Goal: Task Accomplishment & Management: Use online tool/utility

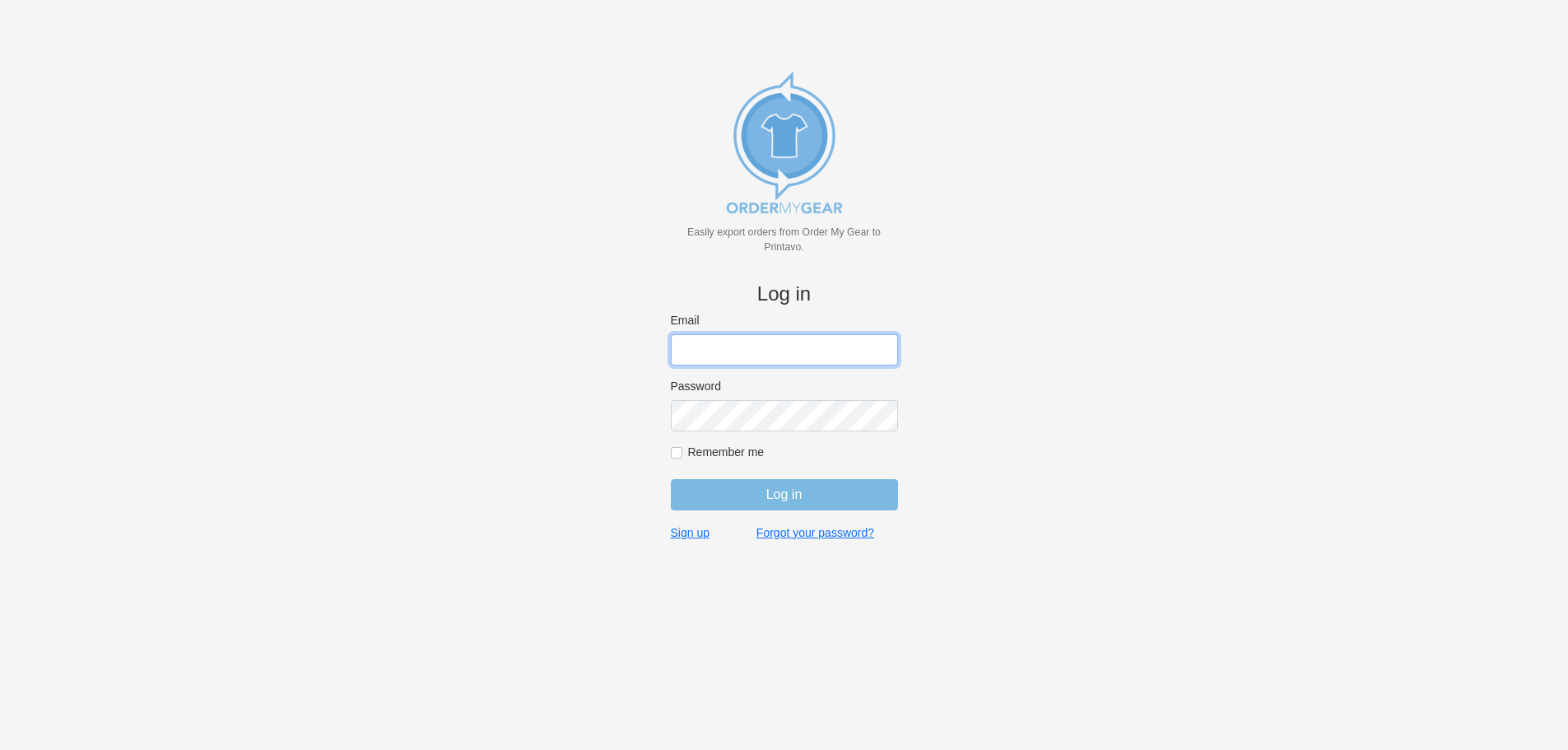
type input "[EMAIL_ADDRESS][DOMAIN_NAME]"
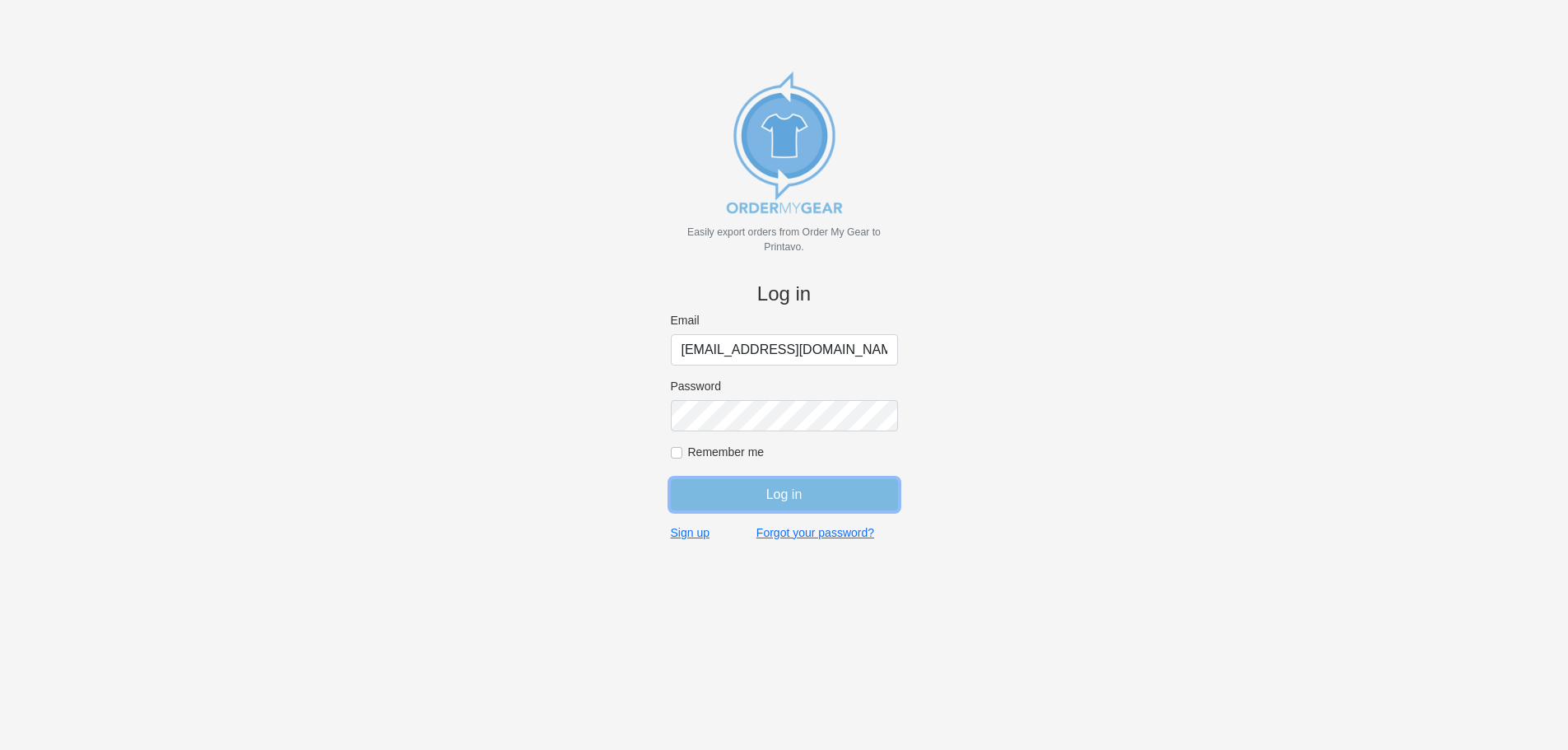
click at [875, 483] on input "Log in" at bounding box center [785, 495] width 227 height 32
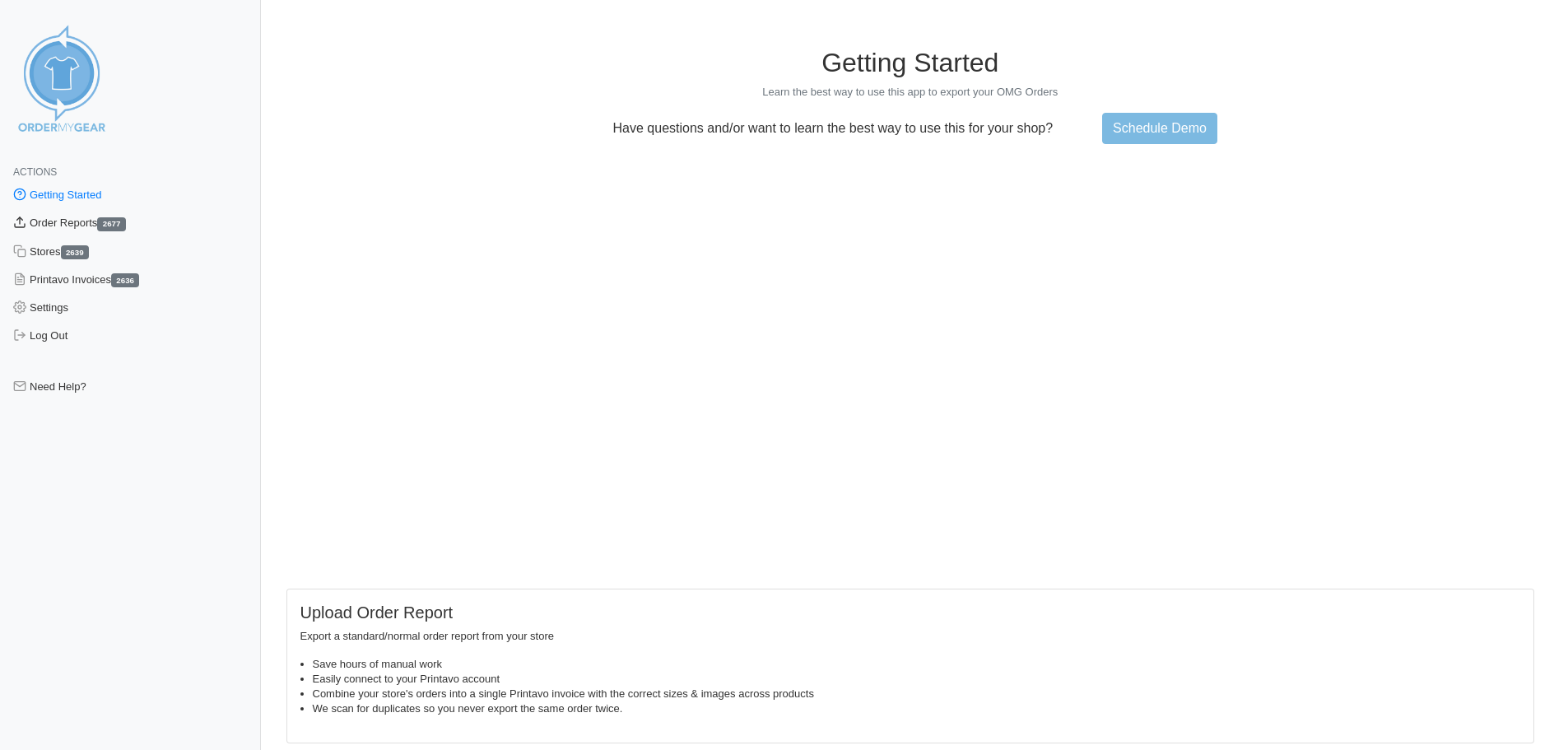
click at [46, 218] on link "Order Reports 2677" at bounding box center [131, 222] width 261 height 28
